Goal: Task Accomplishment & Management: Manage account settings

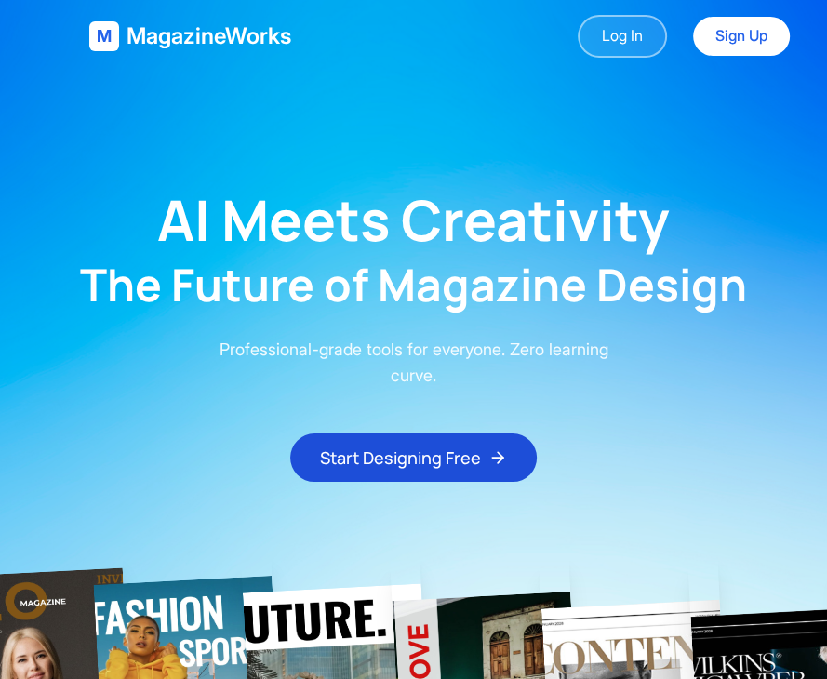
click at [629, 37] on link "Log In" at bounding box center [622, 36] width 89 height 43
